Goal: Task Accomplishment & Management: Use online tool/utility

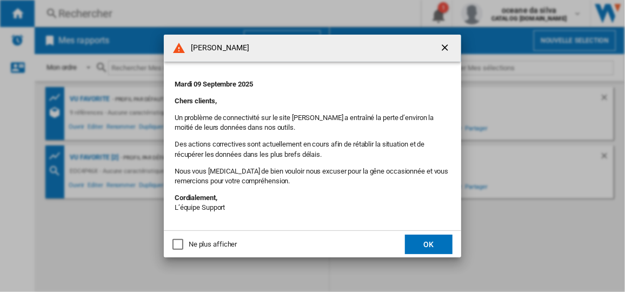
click at [444, 47] on ng-md-icon "getI18NText('BUTTONS.CLOSE_DIALOG')" at bounding box center [445, 48] width 13 height 13
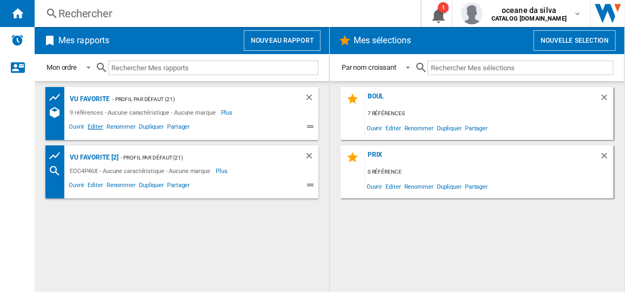
click at [99, 129] on span "Editer" at bounding box center [95, 128] width 18 height 13
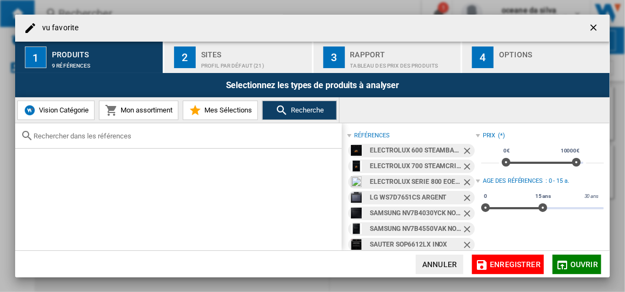
click at [467, 150] on ng-md-icon "Retirer" at bounding box center [467, 151] width 13 height 13
click at [462, 152] on ng-md-icon "Retirer" at bounding box center [467, 151] width 13 height 13
click at [464, 151] on ng-md-icon "Retirer" at bounding box center [467, 151] width 13 height 13
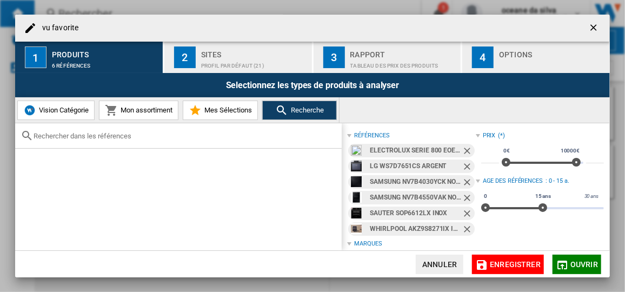
click at [464, 151] on ng-md-icon "Retirer" at bounding box center [467, 151] width 13 height 13
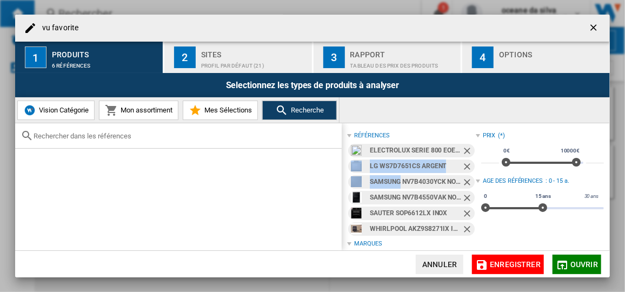
click at [464, 161] on ng-md-icon "Retirer" at bounding box center [467, 167] width 13 height 13
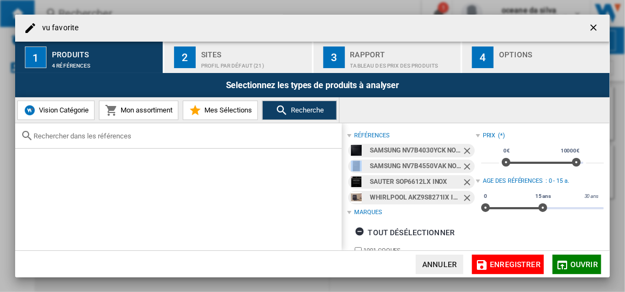
click at [464, 150] on ng-md-icon "Retirer" at bounding box center [467, 151] width 13 height 13
click at [465, 150] on ng-md-icon "Retirer" at bounding box center [467, 151] width 13 height 13
click at [465, 161] on ng-md-icon "Retirer" at bounding box center [467, 167] width 13 height 13
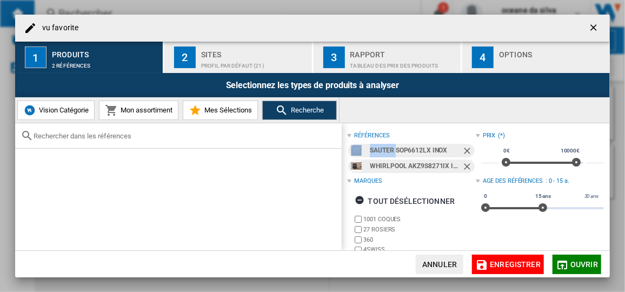
click at [465, 150] on ng-md-icon "Retirer" at bounding box center [467, 151] width 13 height 13
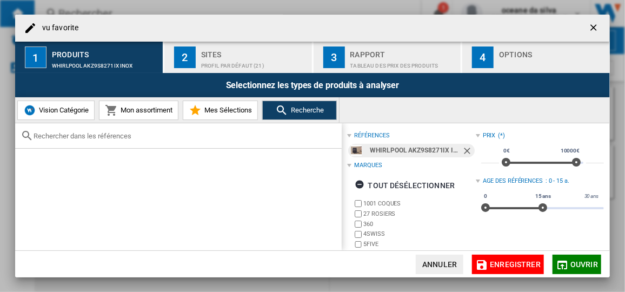
click at [465, 149] on ng-md-icon "Retirer" at bounding box center [467, 151] width 13 height 13
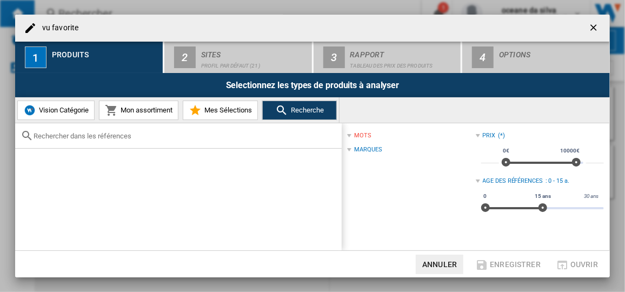
click at [111, 138] on input "text" at bounding box center [184, 136] width 303 height 8
paste input "EOE8P09RH"
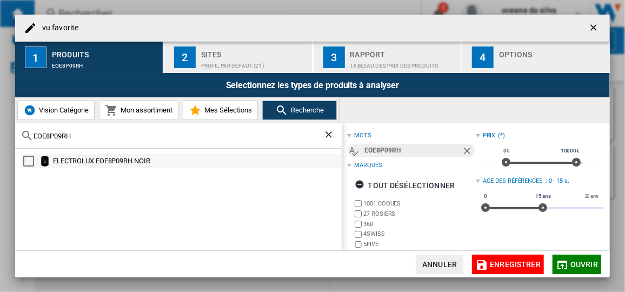
type input "EOE8P09RH"
click at [77, 154] on div "ELECTROLUX EOE8P09RH NOIR" at bounding box center [182, 161] width 320 height 14
click at [30, 163] on div "Select" at bounding box center [28, 161] width 11 height 11
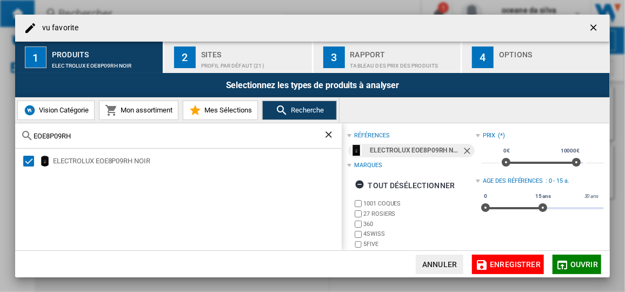
click at [590, 264] on span "Ouvrir" at bounding box center [584, 264] width 28 height 9
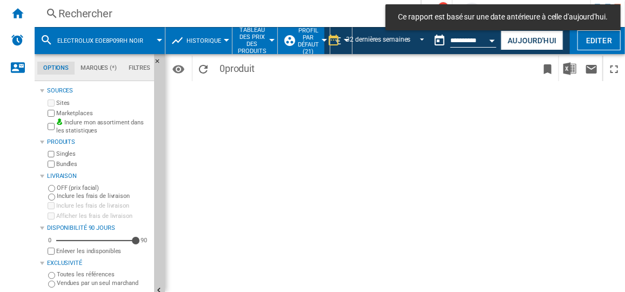
click at [491, 37] on button "Open calendar" at bounding box center [491, 38] width 19 height 19
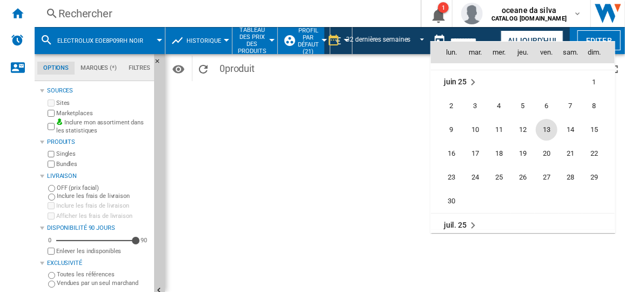
scroll to position [4737, 0]
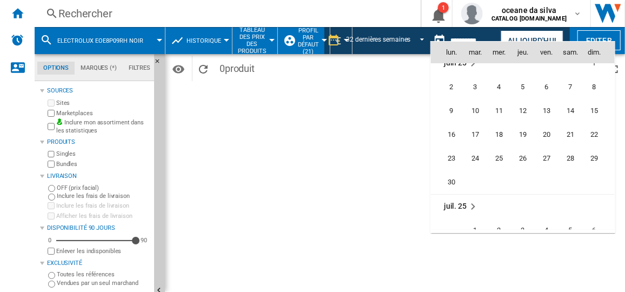
drag, startPoint x: 449, startPoint y: 182, endPoint x: 491, endPoint y: 170, distance: 43.3
click at [448, 182] on span "30" at bounding box center [451, 182] width 22 height 22
type input "**********"
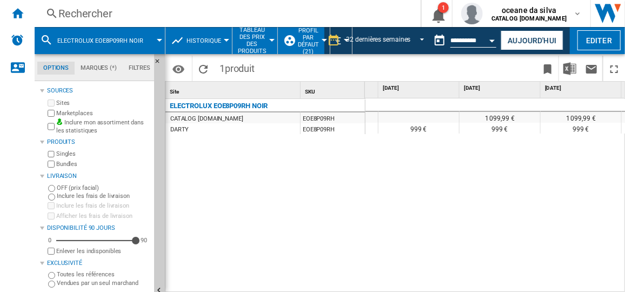
scroll to position [0, 2313]
